Goal: Find specific page/section: Find specific page/section

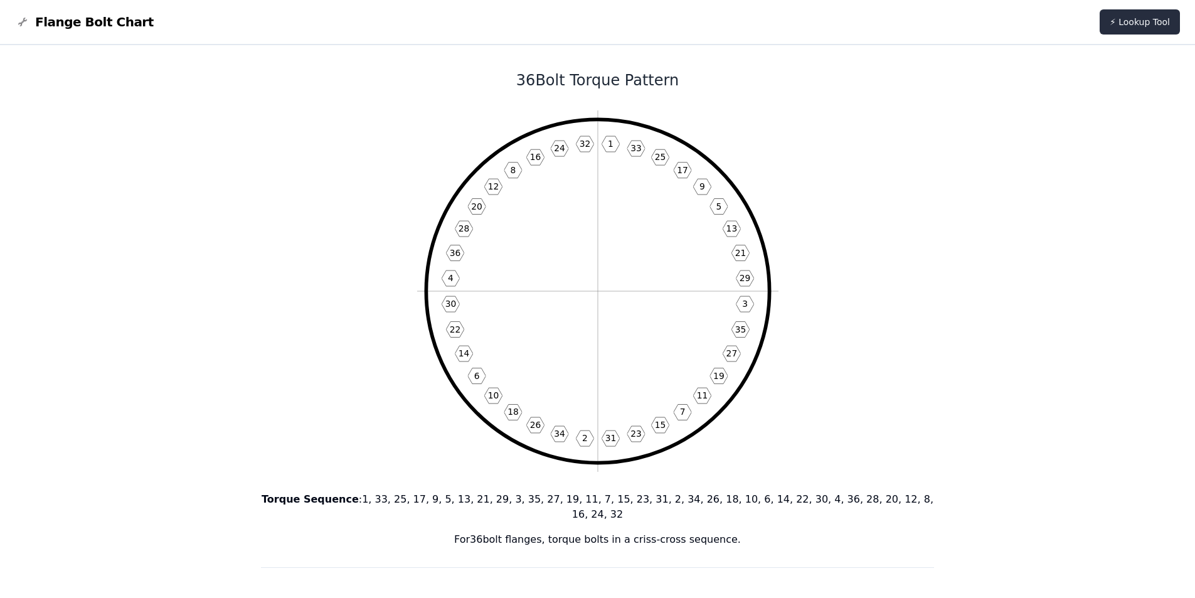
click at [1119, 21] on link "⚡ Lookup Tool" at bounding box center [1140, 21] width 80 height 25
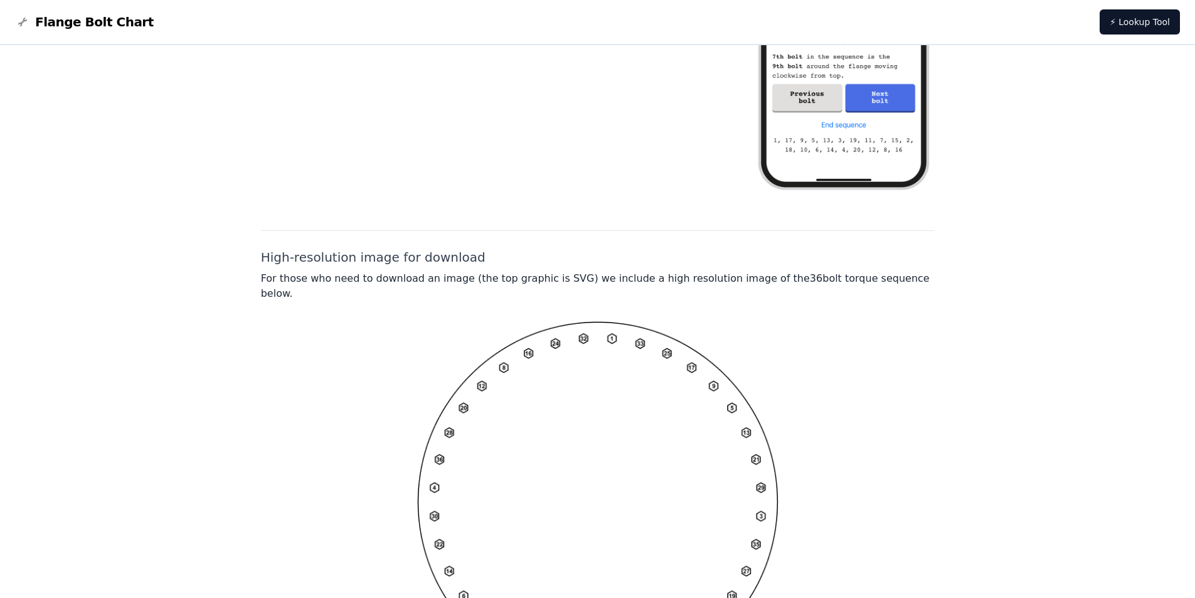
scroll to position [888, 0]
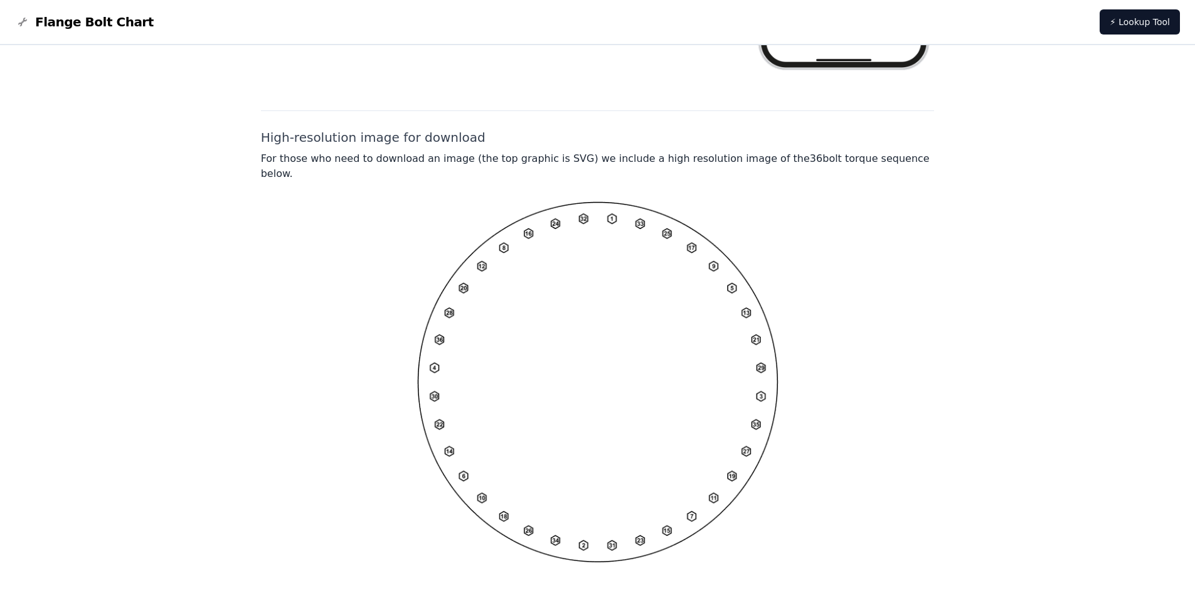
click at [632, 464] on img at bounding box center [597, 381] width 361 height 361
drag, startPoint x: 647, startPoint y: 337, endPoint x: 667, endPoint y: 260, distance: 79.7
click at [667, 260] on img at bounding box center [597, 381] width 361 height 361
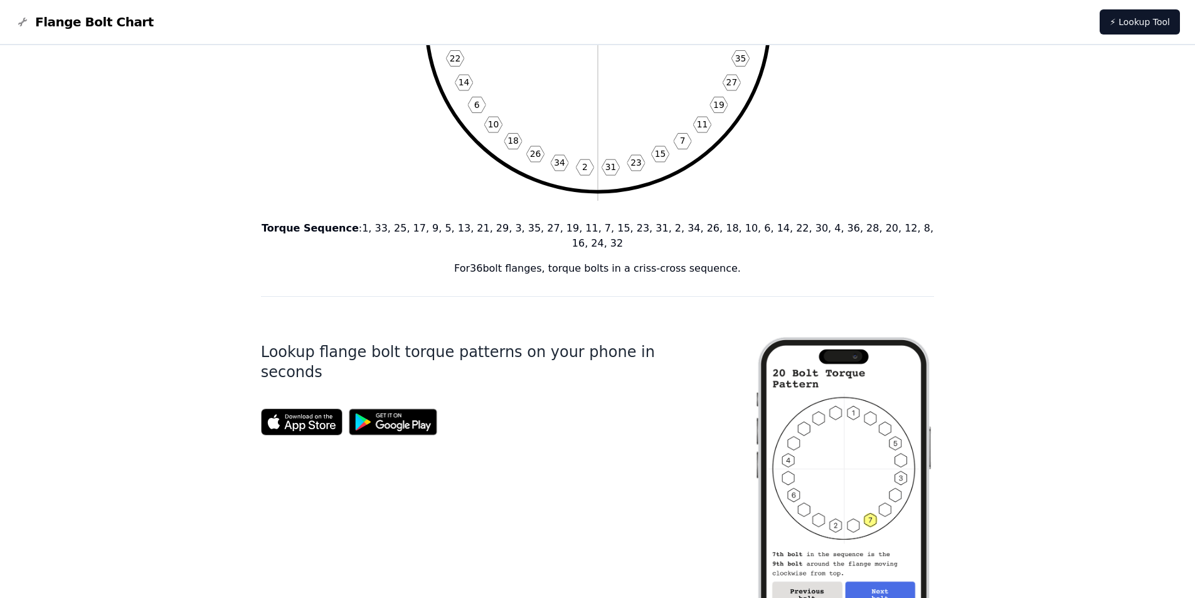
scroll to position [198, 0]
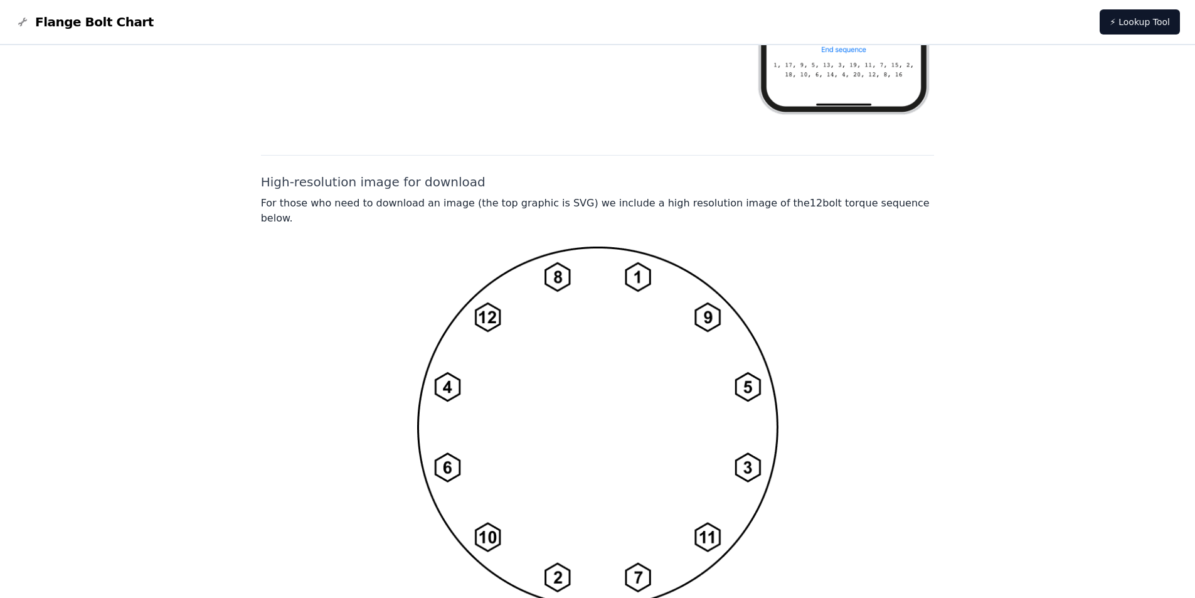
scroll to position [889, 0]
